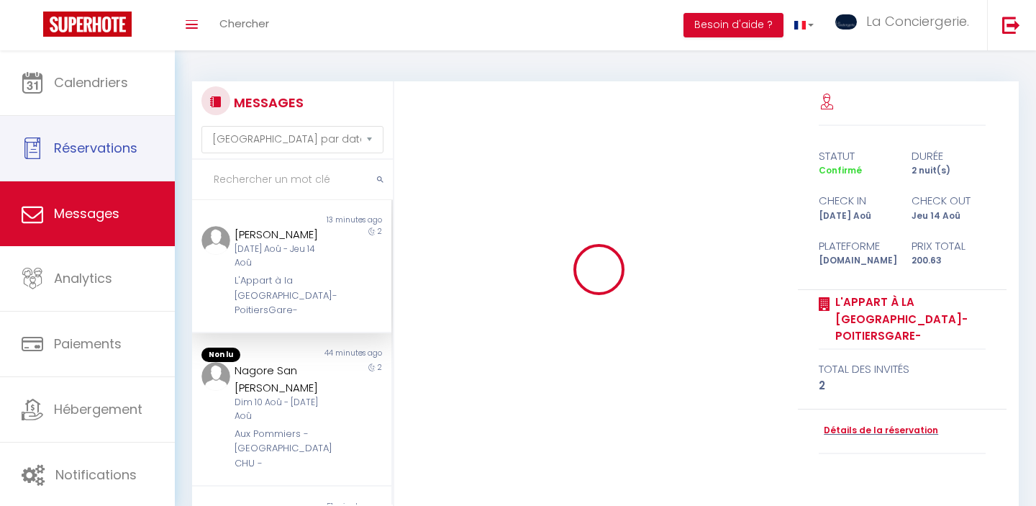
select select "message"
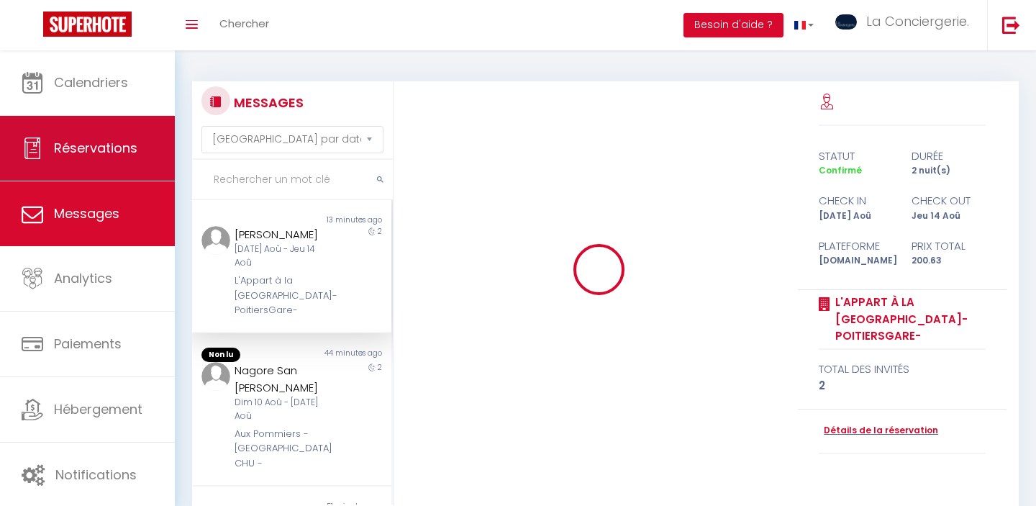
click at [107, 152] on span "Réservations" at bounding box center [95, 148] width 83 height 18
select select "not_cancelled"
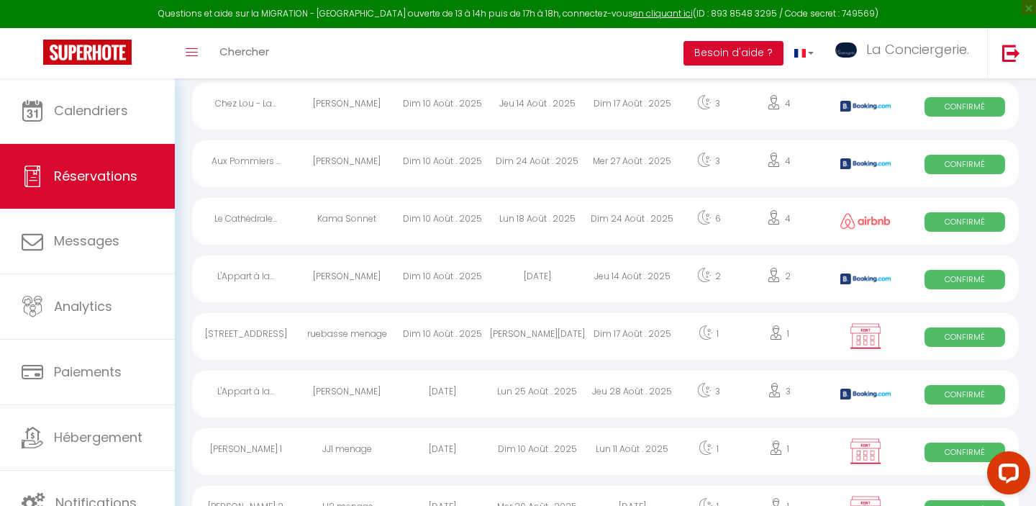
scroll to position [322, 0]
